Goal: Task Accomplishment & Management: Use online tool/utility

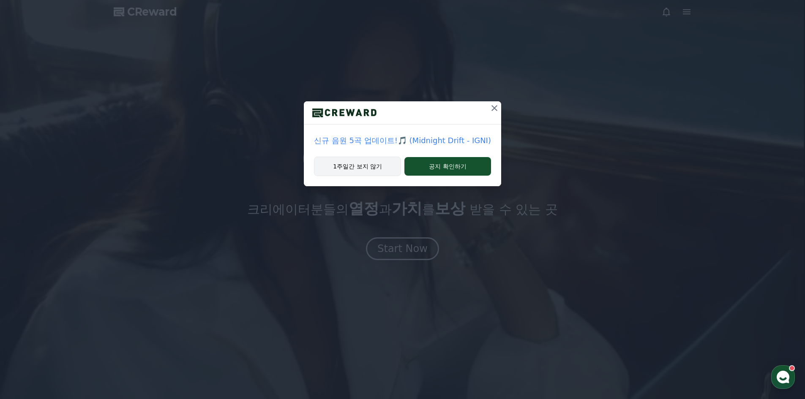
click at [376, 167] on button "1주일간 보지 않기" at bounding box center [357, 166] width 87 height 19
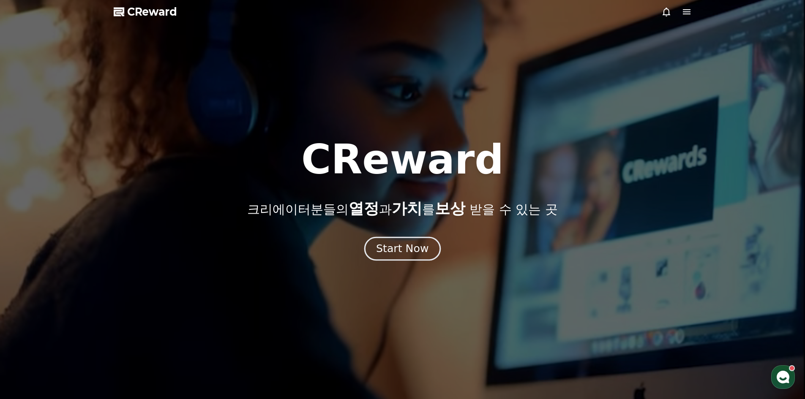
click at [409, 260] on button "Start Now" at bounding box center [402, 249] width 76 height 24
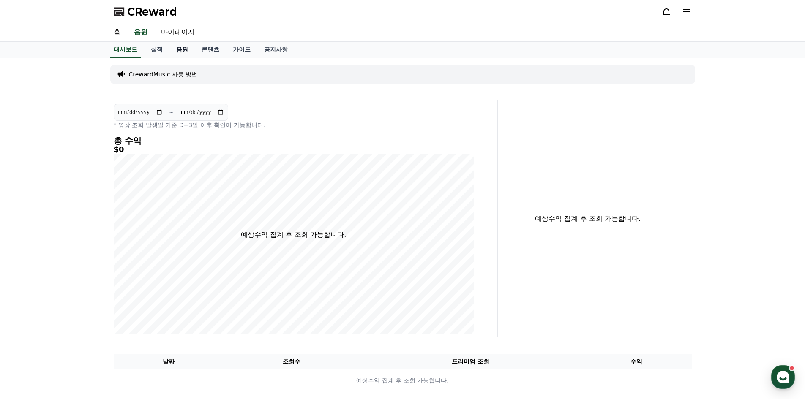
click at [184, 51] on link "음원" at bounding box center [181, 50] width 25 height 16
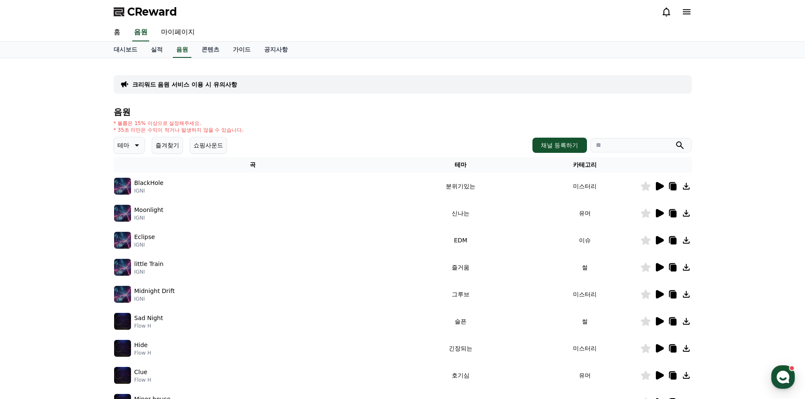
click at [122, 185] on img at bounding box center [122, 186] width 17 height 17
click at [658, 187] on icon at bounding box center [660, 186] width 8 height 8
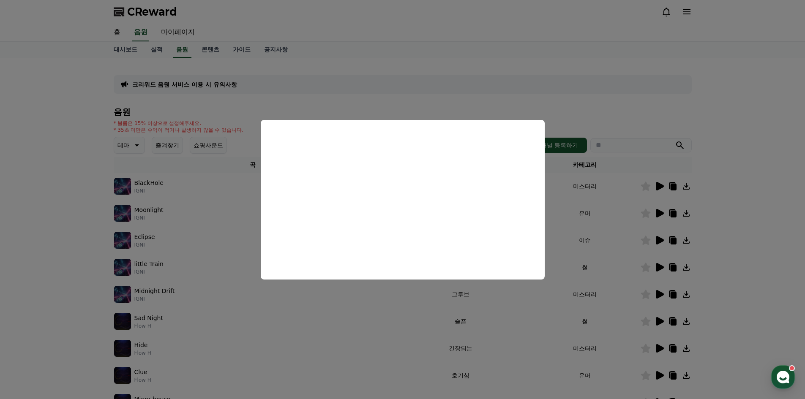
click at [331, 319] on button "close modal" at bounding box center [402, 199] width 805 height 399
